Goal: Information Seeking & Learning: Learn about a topic

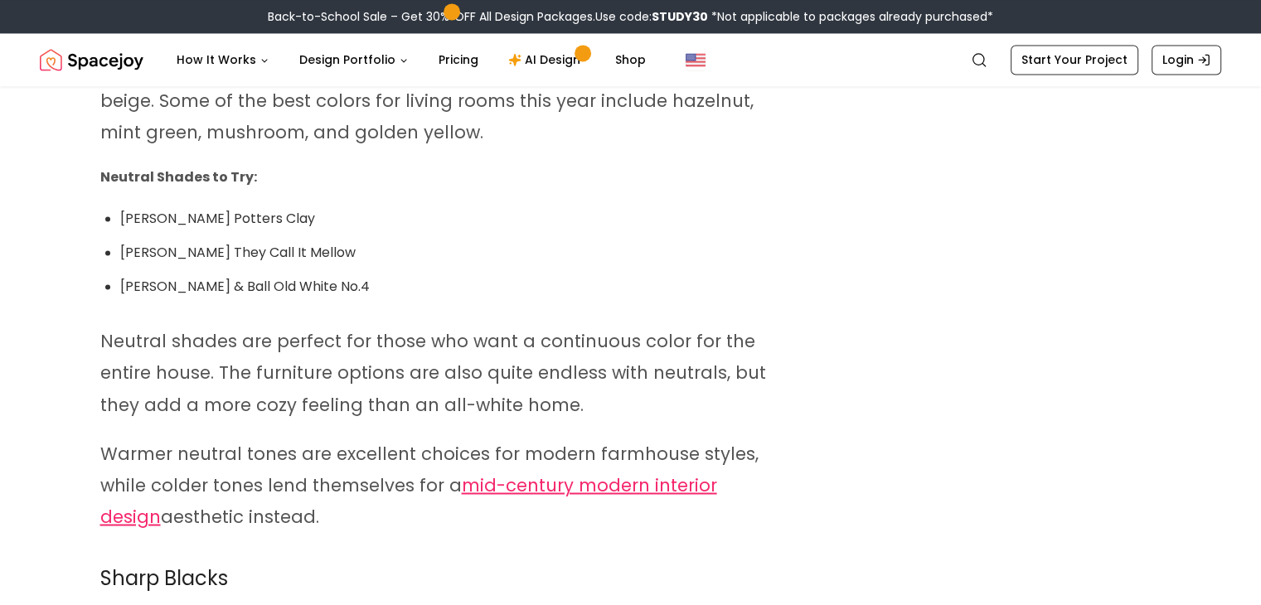
scroll to position [2762, 0]
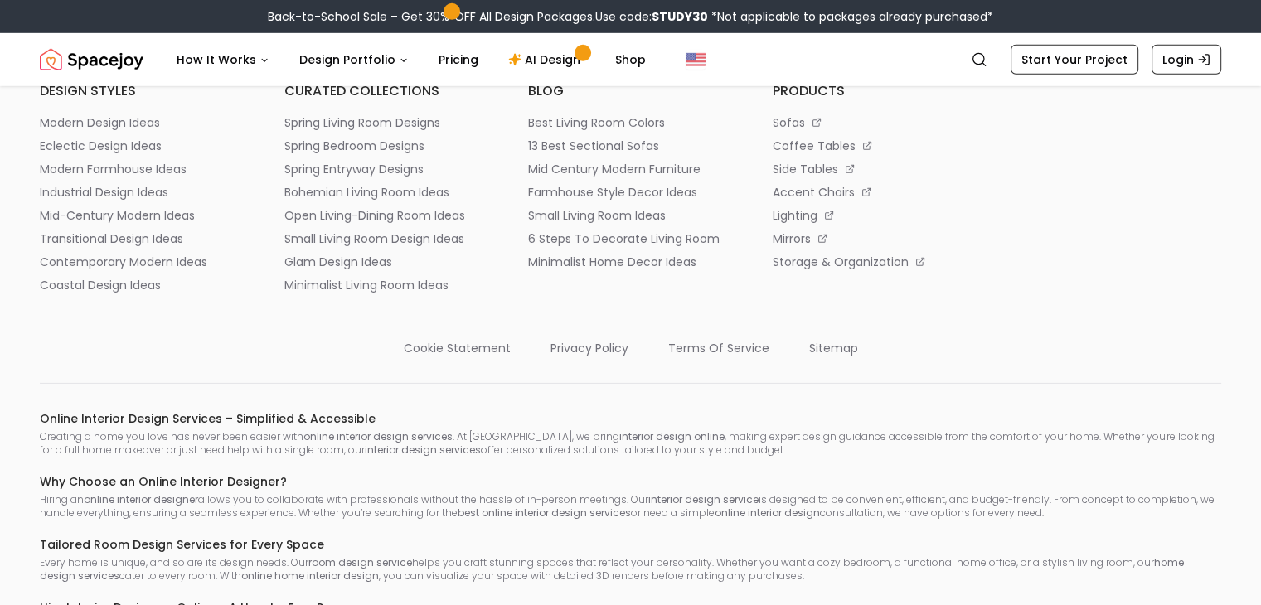
scroll to position [5105, 0]
click at [545, 102] on h6 "blog" at bounding box center [630, 92] width 205 height 20
click at [641, 132] on p "best living room colors" at bounding box center [596, 123] width 137 height 17
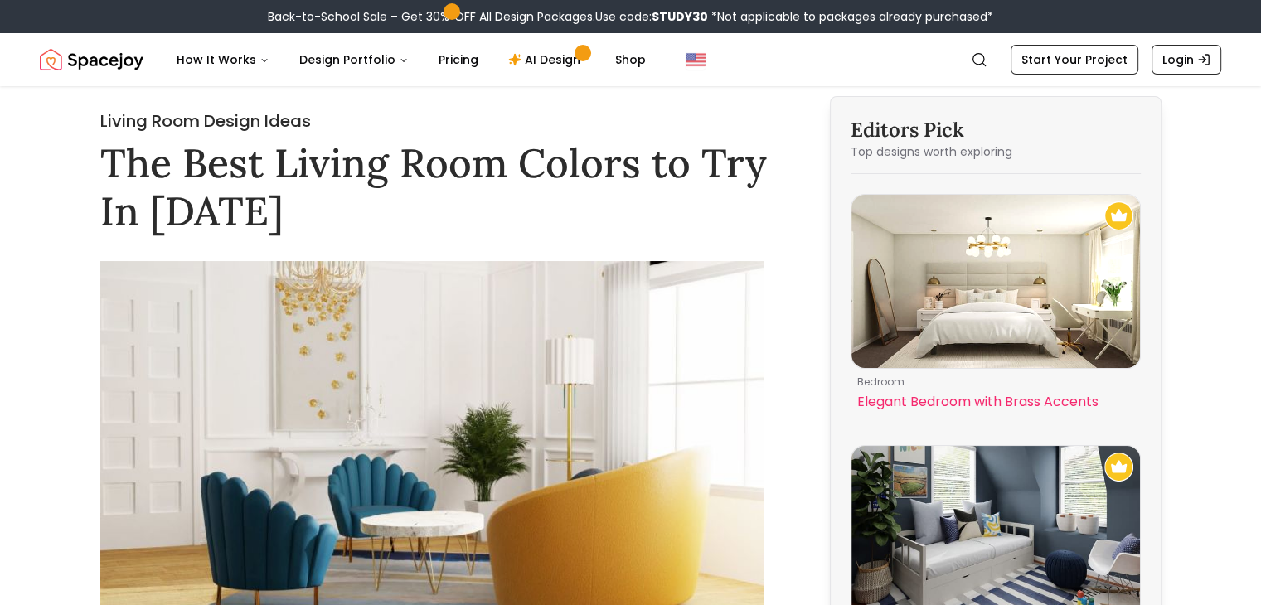
click at [1015, 274] on img at bounding box center [995, 281] width 288 height 173
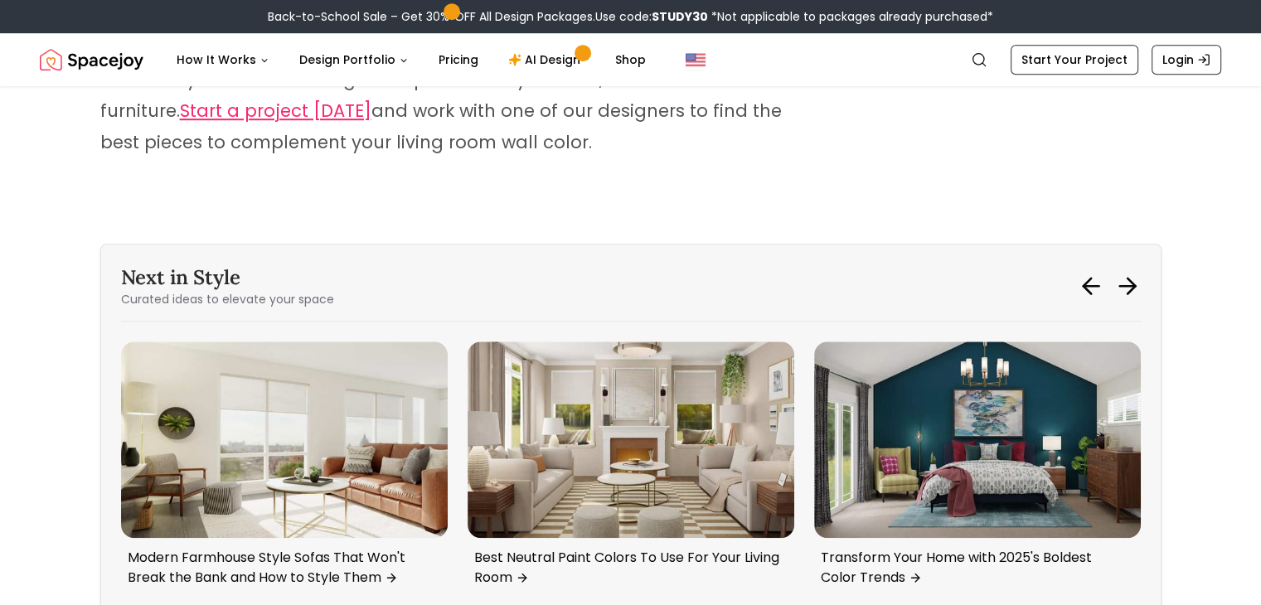
scroll to position [7393, 0]
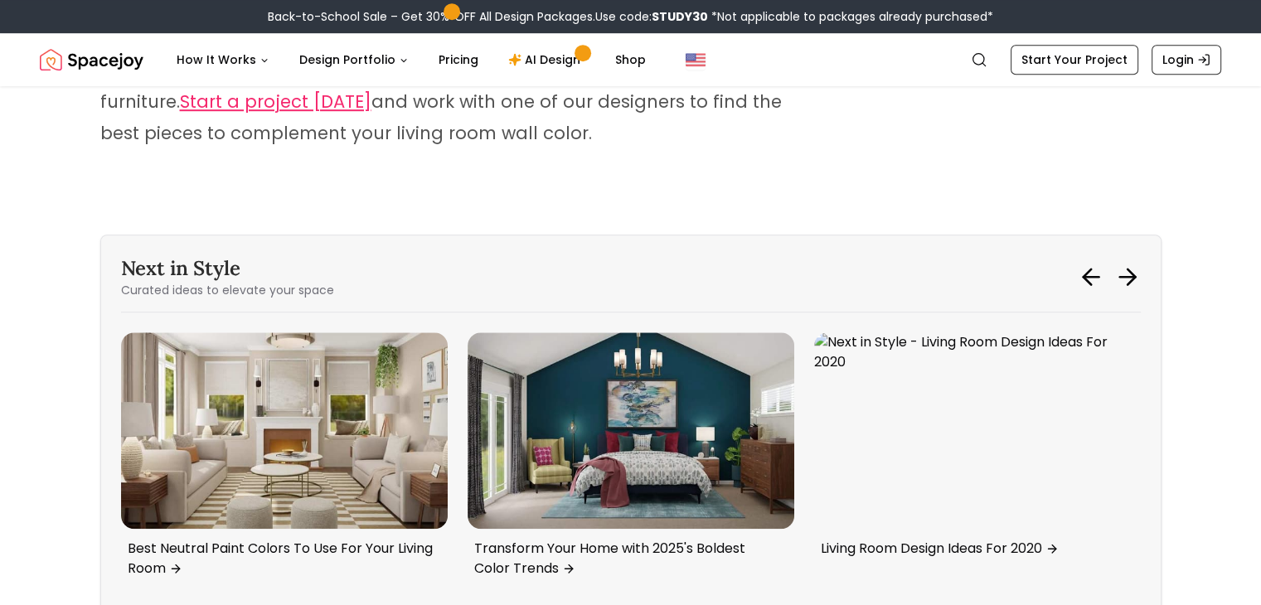
click at [1111, 264] on div at bounding box center [1109, 277] width 63 height 27
click at [1132, 264] on icon at bounding box center [1127, 277] width 27 height 27
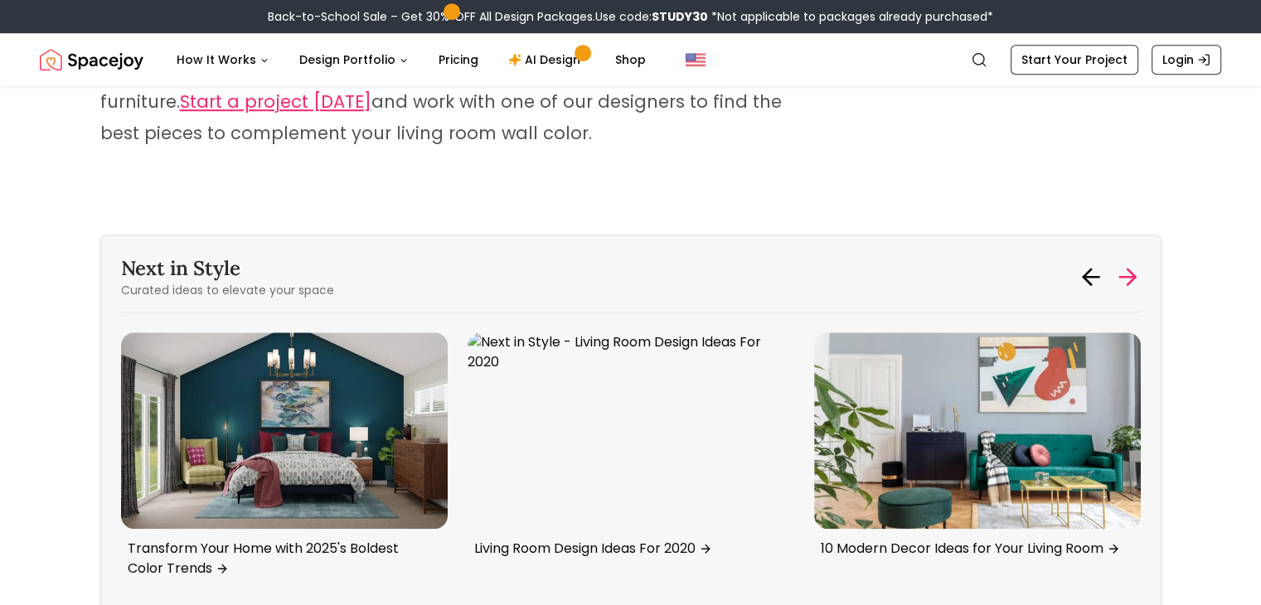
click at [1132, 264] on icon at bounding box center [1127, 277] width 27 height 27
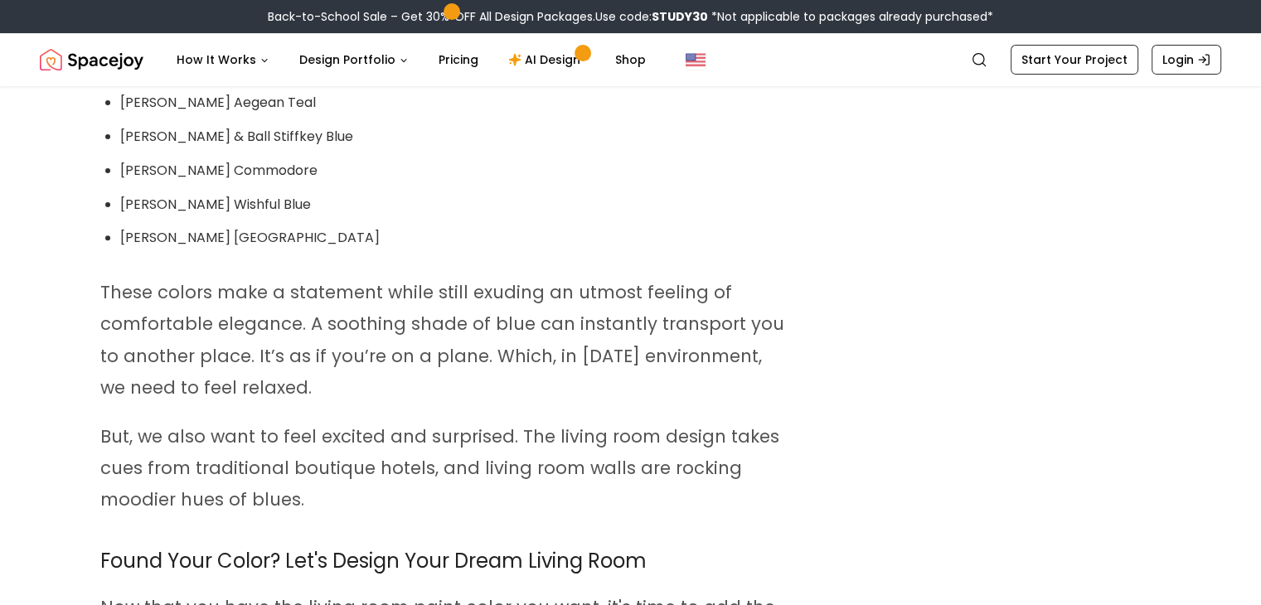
scroll to position [6769, 0]
